Goal: Information Seeking & Learning: Learn about a topic

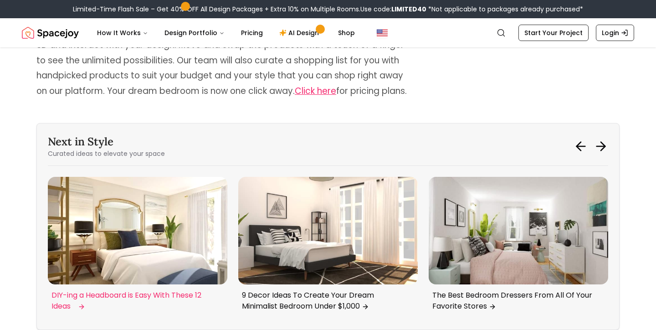
scroll to position [3499, 0]
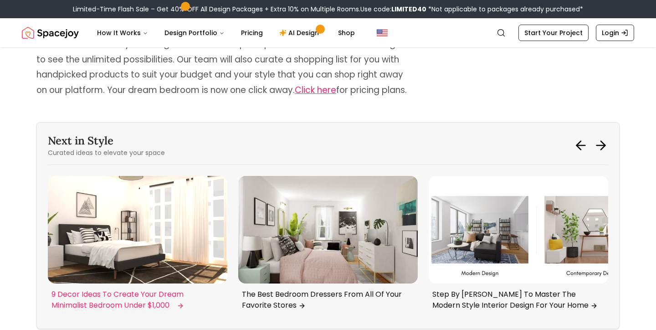
click at [141, 289] on p "9 Decor Ideas To Create Your Dream Minimalist Bedroom Under $1,000" at bounding box center [135, 300] width 169 height 22
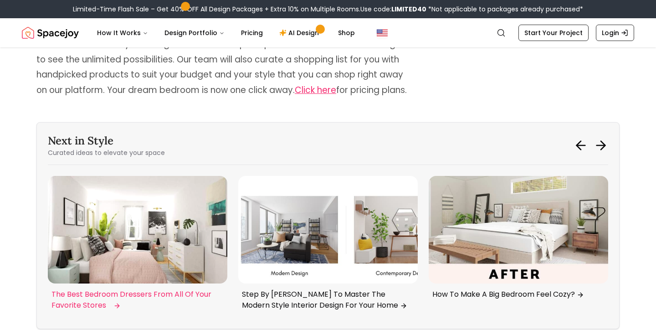
click at [128, 289] on p "The Best Bedroom Dressers From All Of Your Favorite Stores" at bounding box center [135, 300] width 169 height 22
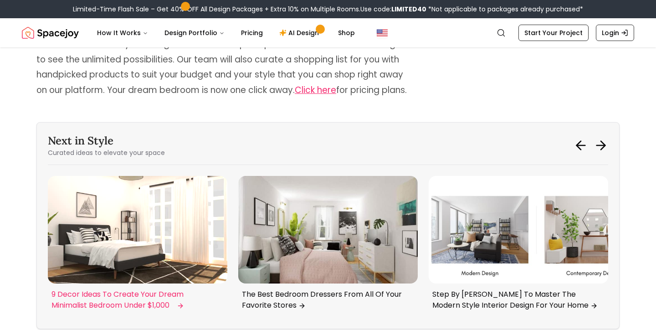
click at [149, 218] on img "2 / 6" at bounding box center [138, 230] width 180 height 108
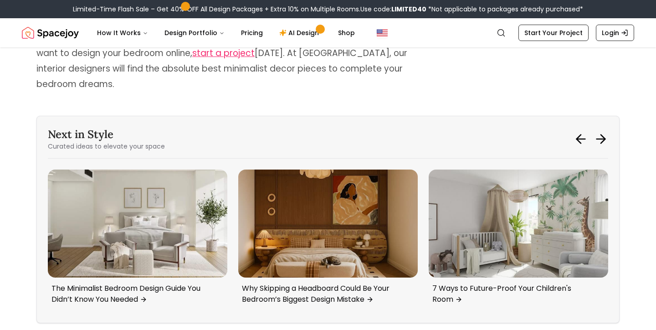
scroll to position [5284, 0]
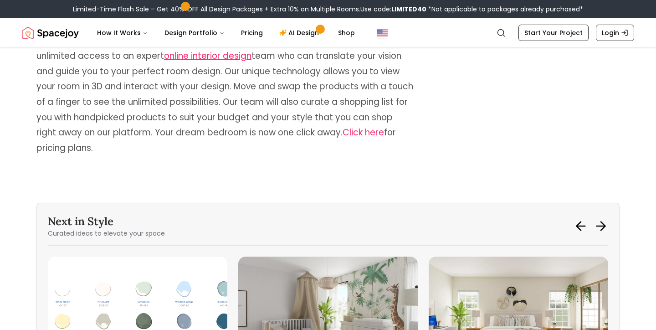
scroll to position [7169, 0]
